Goal: Find contact information: Find contact information

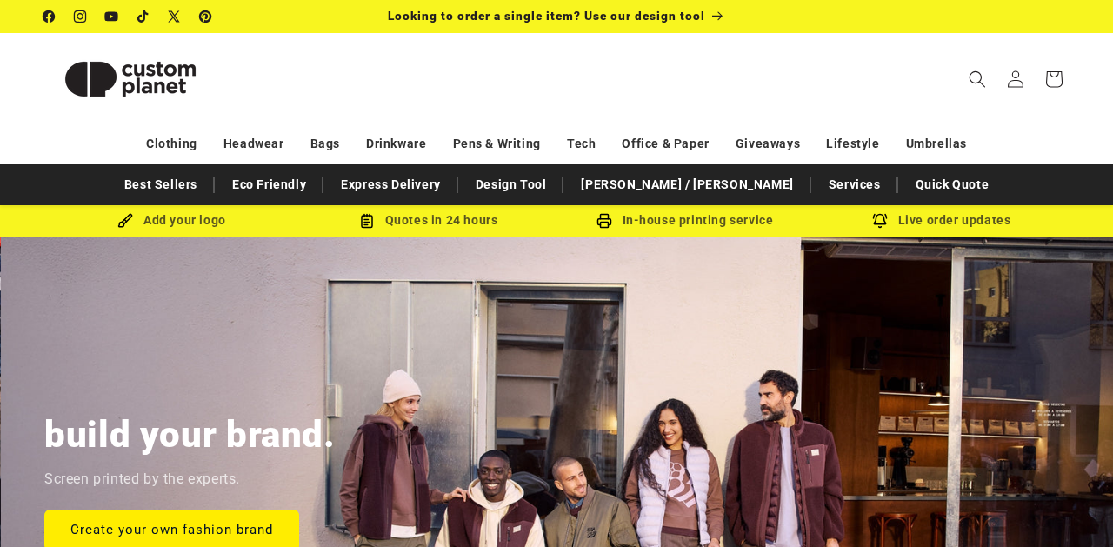
scroll to position [0, 1113]
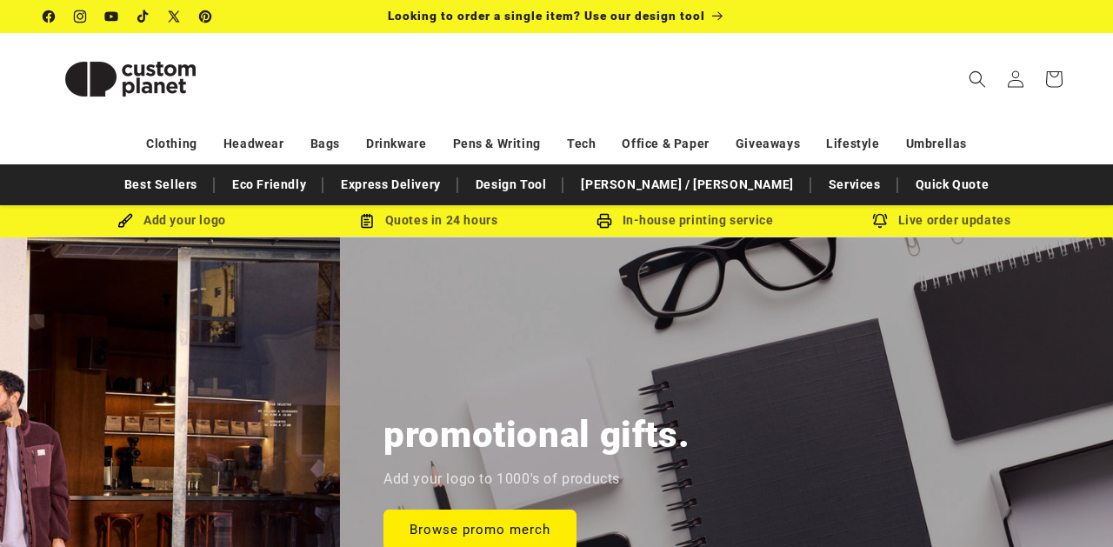
click at [325, 90] on header "Search My Account / Order Progress Cart Clothing Clothing T-shirts" at bounding box center [556, 78] width 1113 height 91
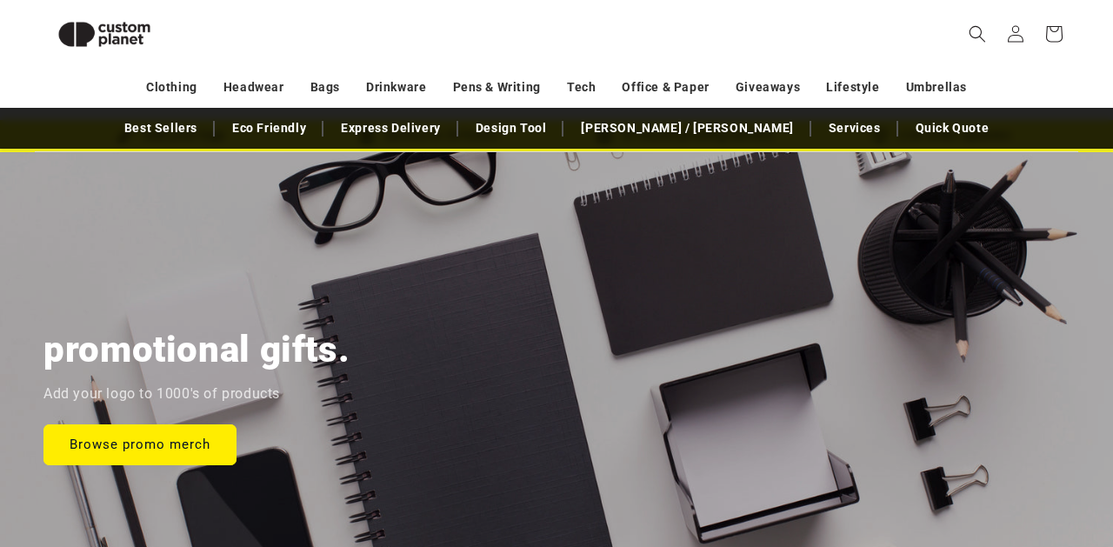
scroll to position [0, 0]
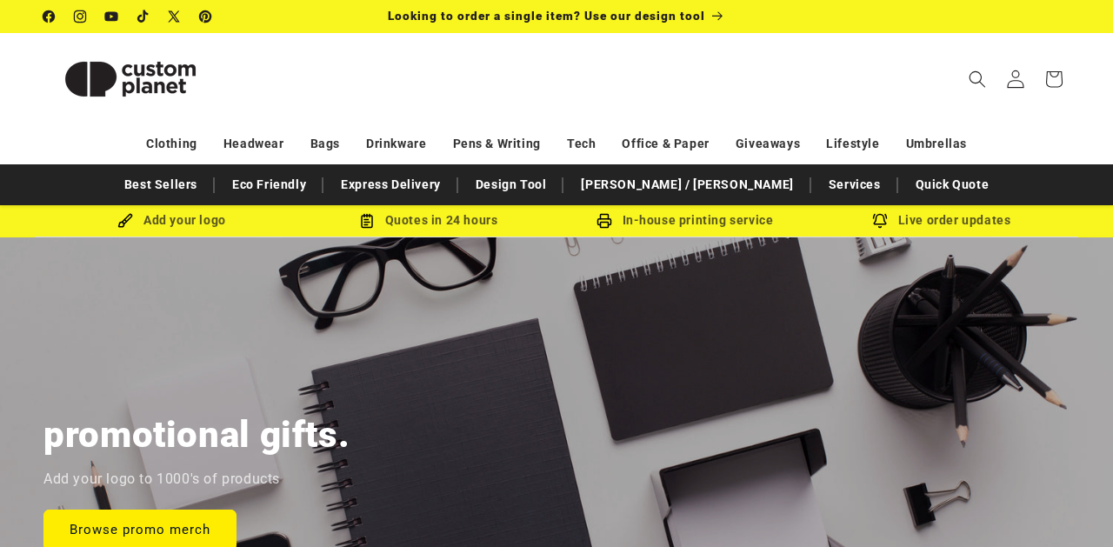
click at [1015, 83] on icon at bounding box center [1015, 79] width 18 height 18
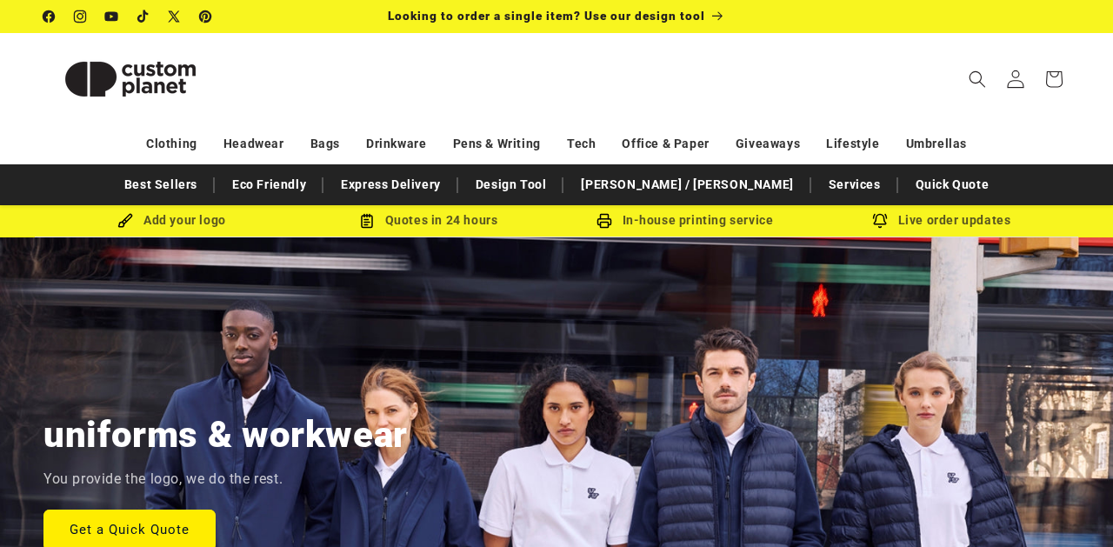
click at [1018, 79] on icon at bounding box center [1015, 79] width 18 height 18
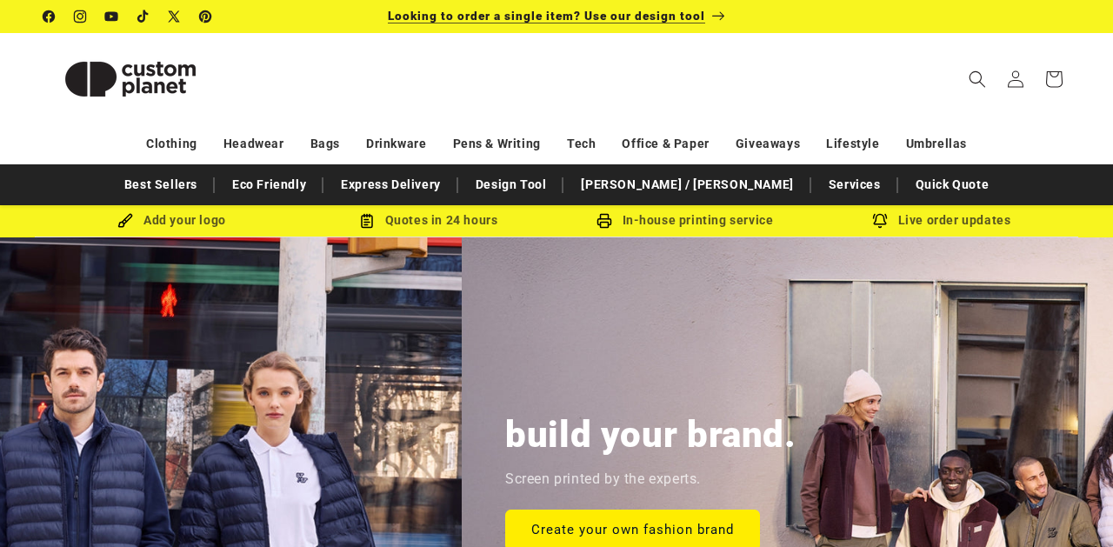
scroll to position [0, 382]
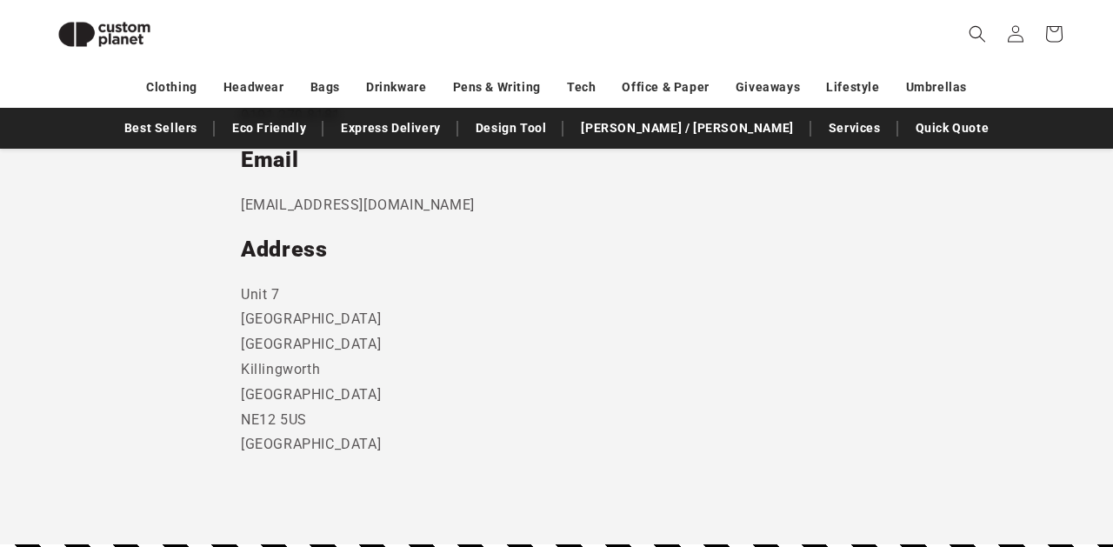
scroll to position [914, 0]
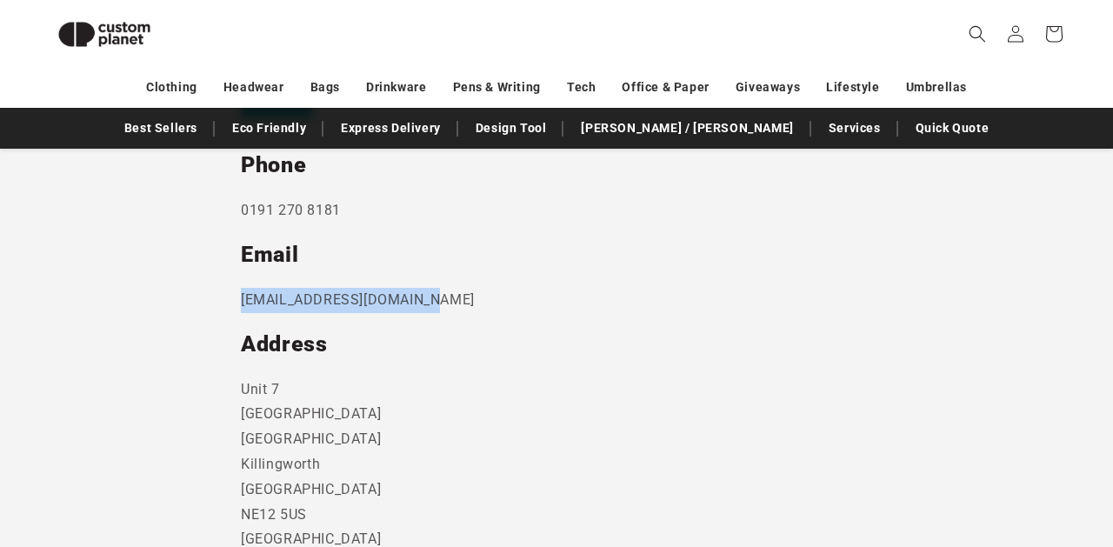
drag, startPoint x: 444, startPoint y: 303, endPoint x: 193, endPoint y: 303, distance: 251.4
click at [193, 303] on section "Send us a message and someone will get back to you within 24 hours. Phone 0191 …" at bounding box center [556, 165] width 1113 height 949
copy p "sales@customplanet.co.uk"
